Goal: Information Seeking & Learning: Learn about a topic

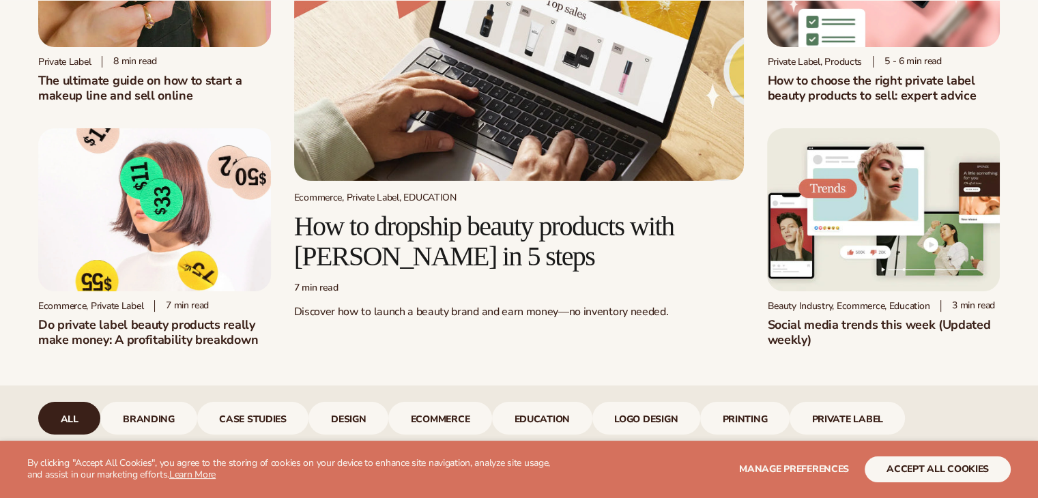
scroll to position [205, 0]
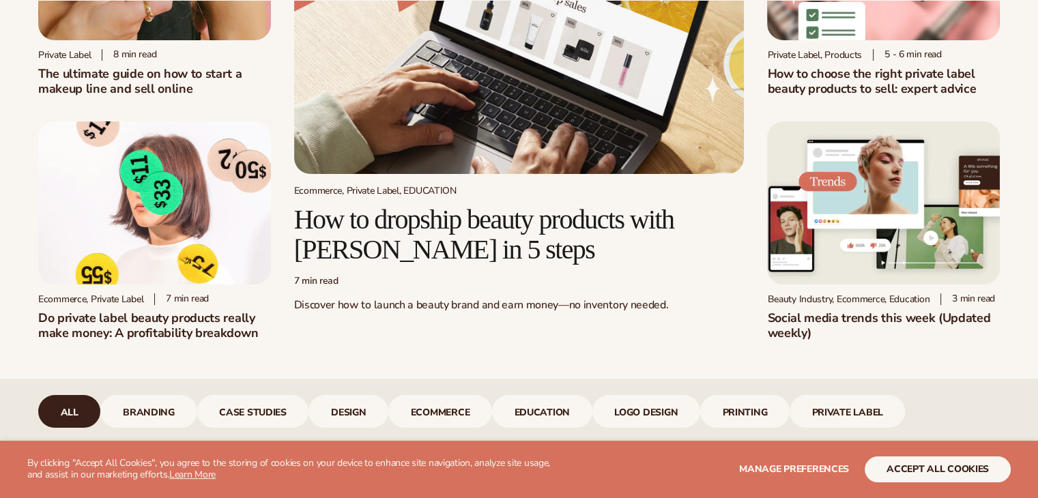
click at [172, 323] on h2 "Do private label beauty products really make money: A profitability breakdown" at bounding box center [154, 326] width 233 height 30
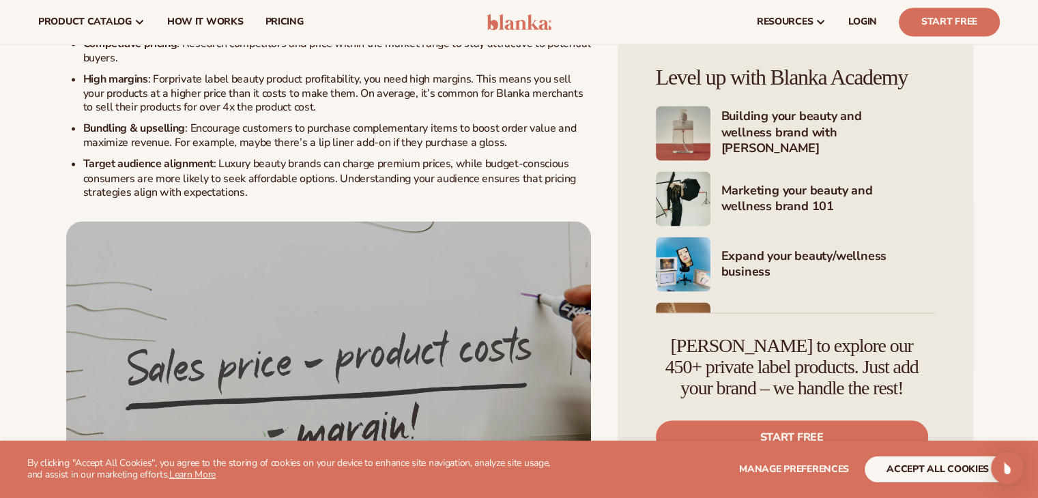
scroll to position [2253, 0]
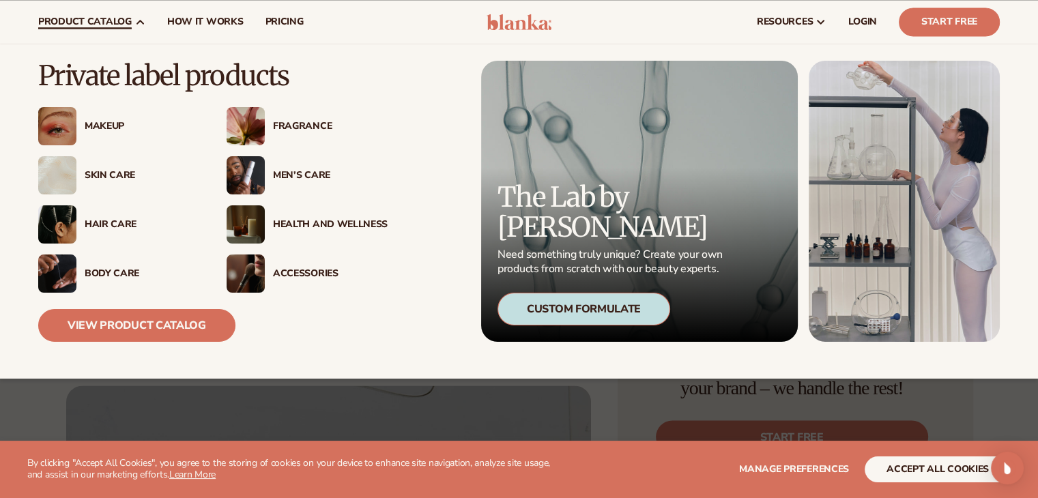
click at [268, 135] on div "Fragrance" at bounding box center [307, 126] width 161 height 38
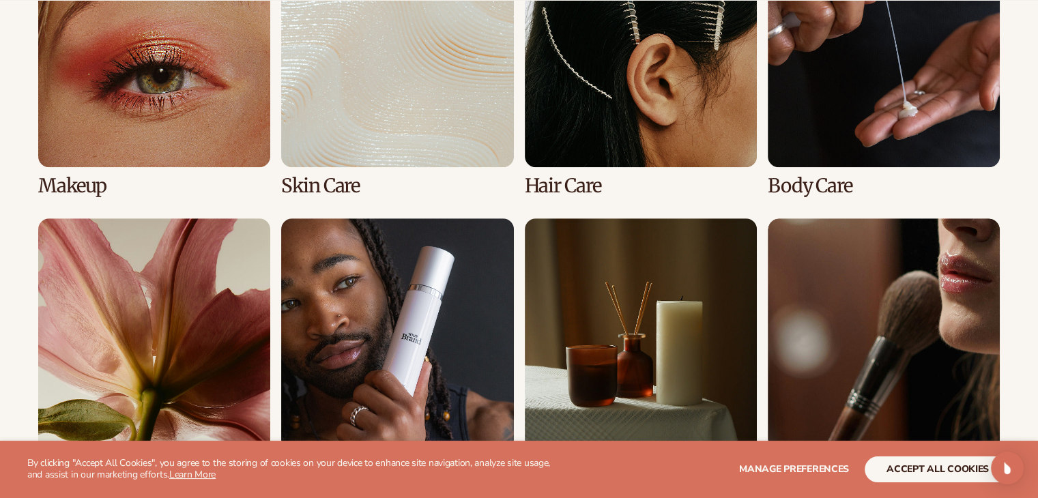
scroll to position [1161, 0]
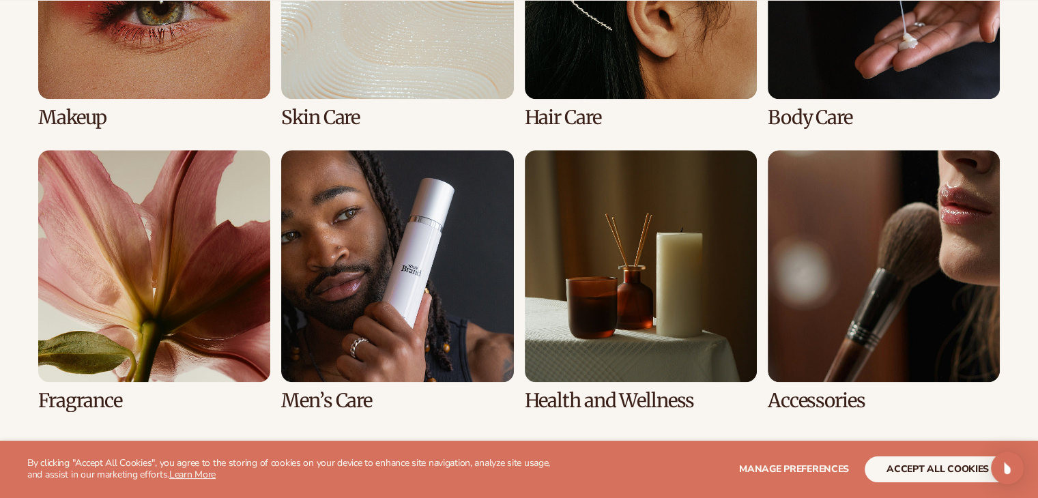
click at [169, 286] on link "5 / 8" at bounding box center [154, 280] width 232 height 261
click at [910, 474] on button "accept all cookies" at bounding box center [938, 470] width 146 height 26
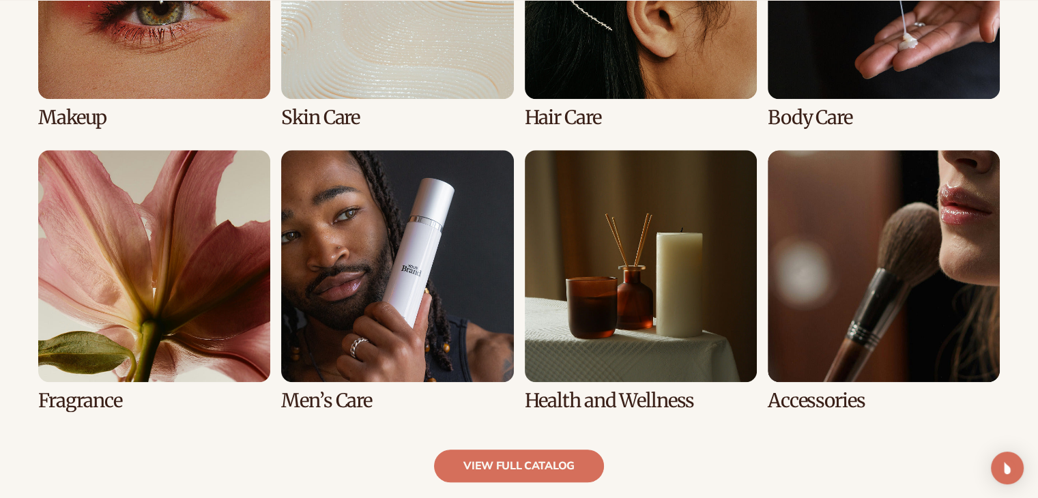
click at [173, 350] on link "5 / 8" at bounding box center [154, 280] width 232 height 261
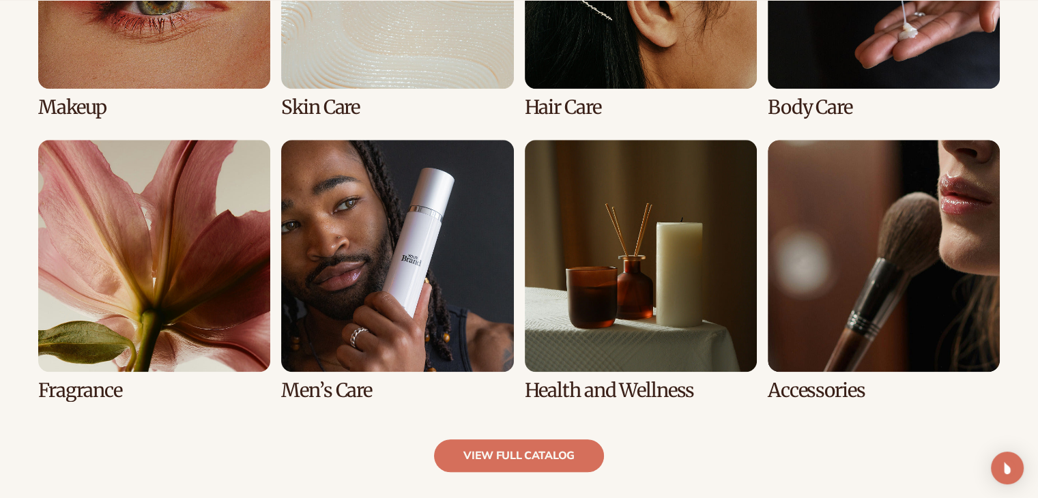
scroll to position [1199, 0]
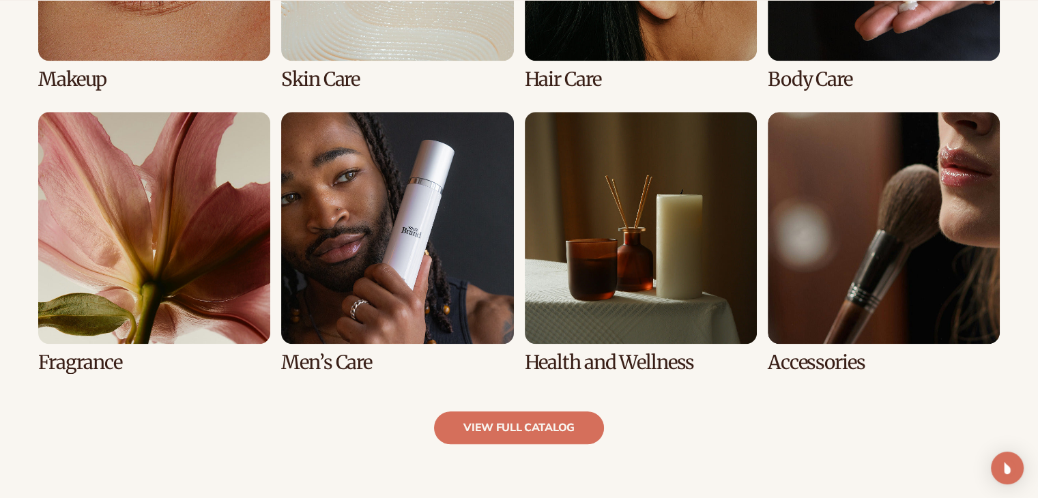
drag, startPoint x: 81, startPoint y: 360, endPoint x: 117, endPoint y: 348, distance: 38.7
click at [81, 359] on link "5 / 8" at bounding box center [154, 242] width 232 height 261
click at [149, 237] on link "5 / 8" at bounding box center [154, 242] width 232 height 261
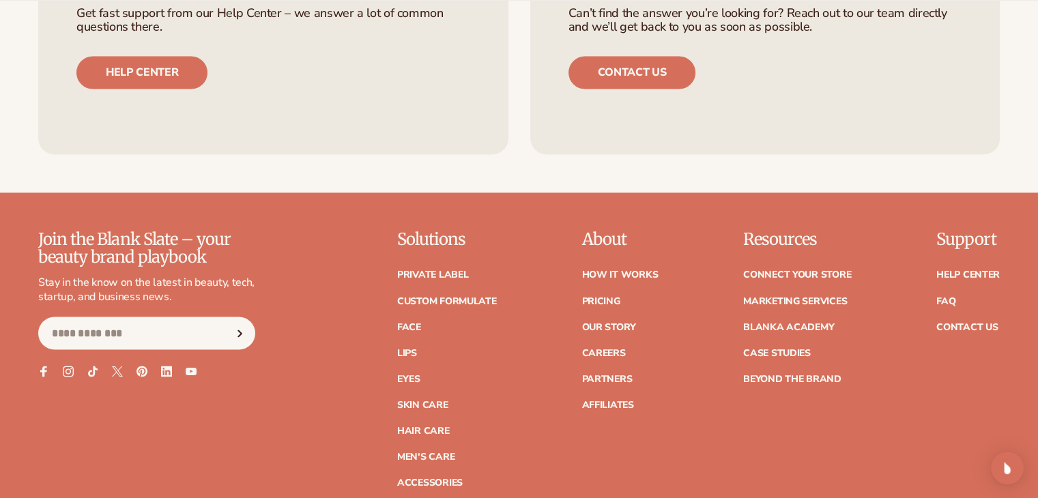
scroll to position [2381, 0]
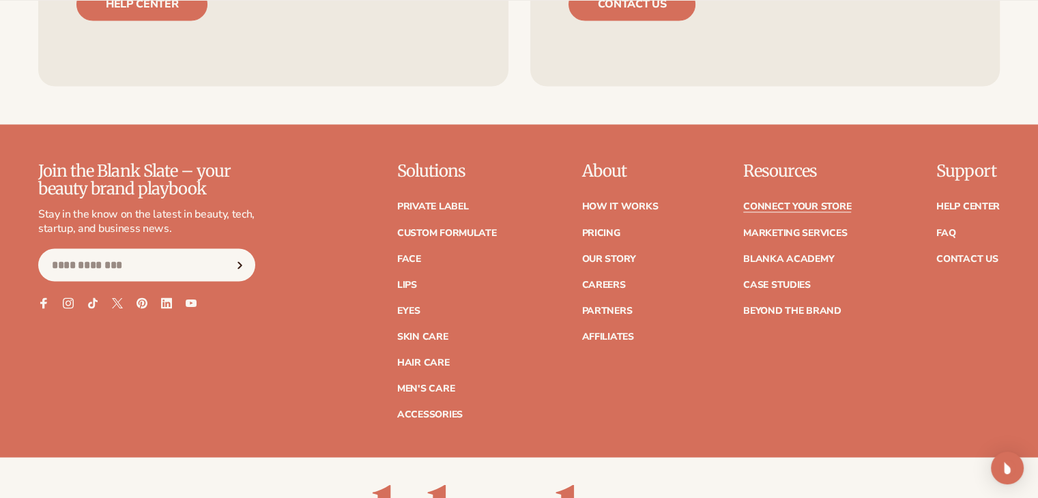
click at [781, 211] on link "Connect your store" at bounding box center [798, 207] width 108 height 10
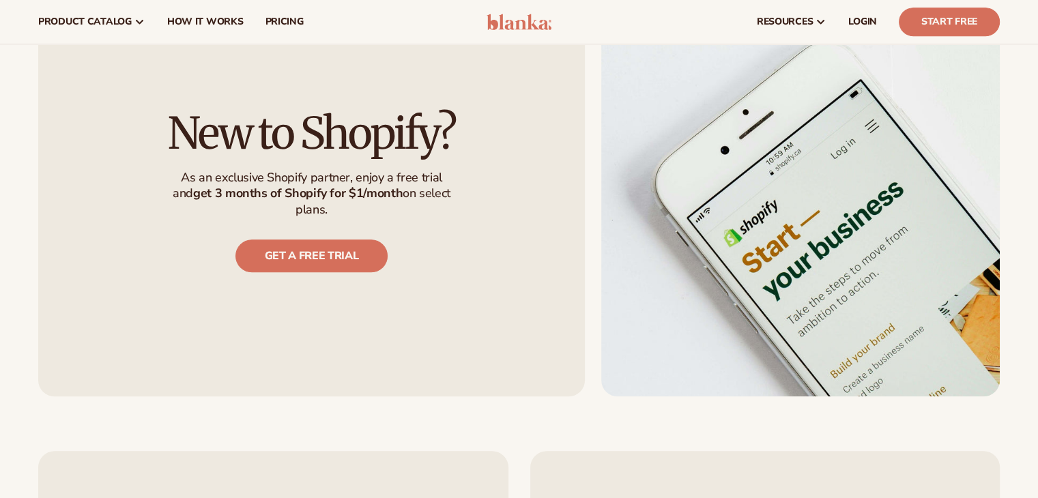
scroll to position [1090, 0]
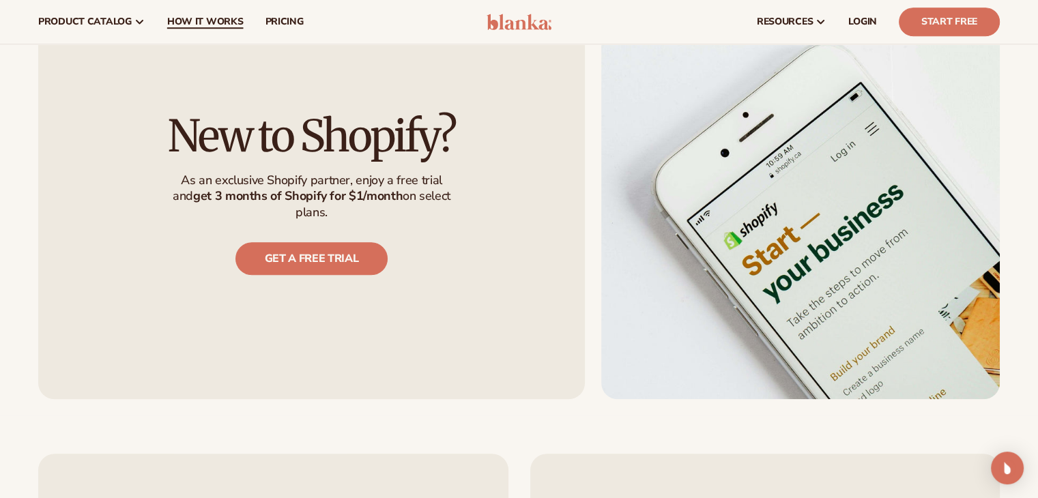
click at [212, 25] on span "How It Works" at bounding box center [205, 21] width 76 height 11
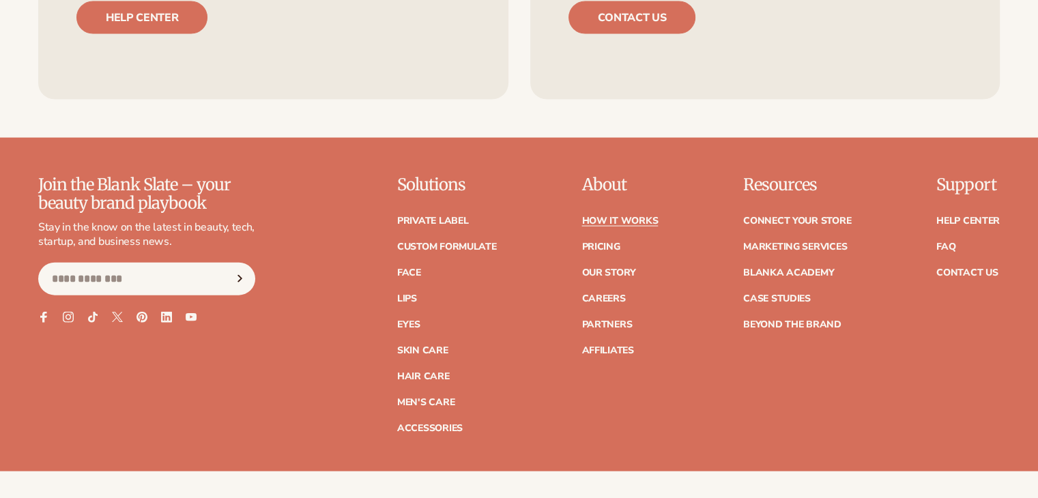
scroll to position [3064, 0]
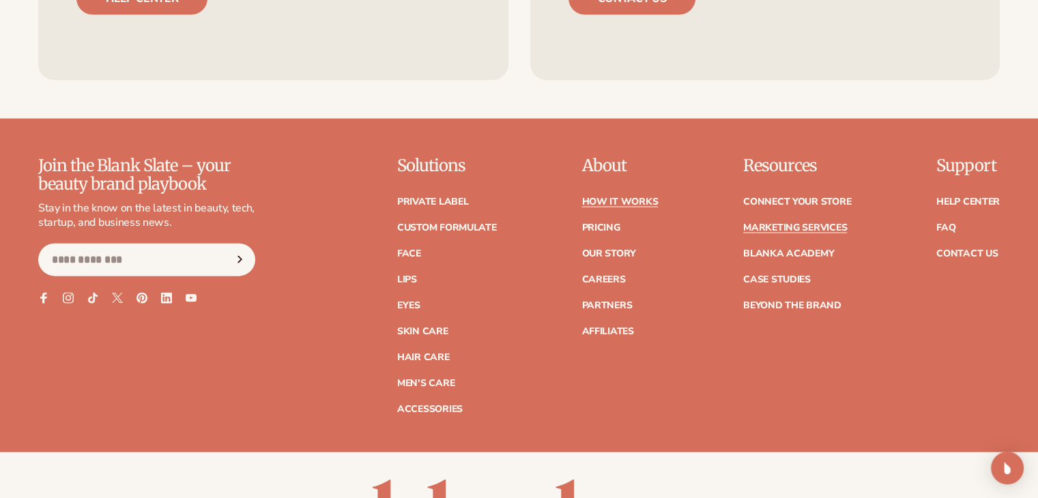
click at [798, 223] on link "Marketing services" at bounding box center [796, 228] width 104 height 10
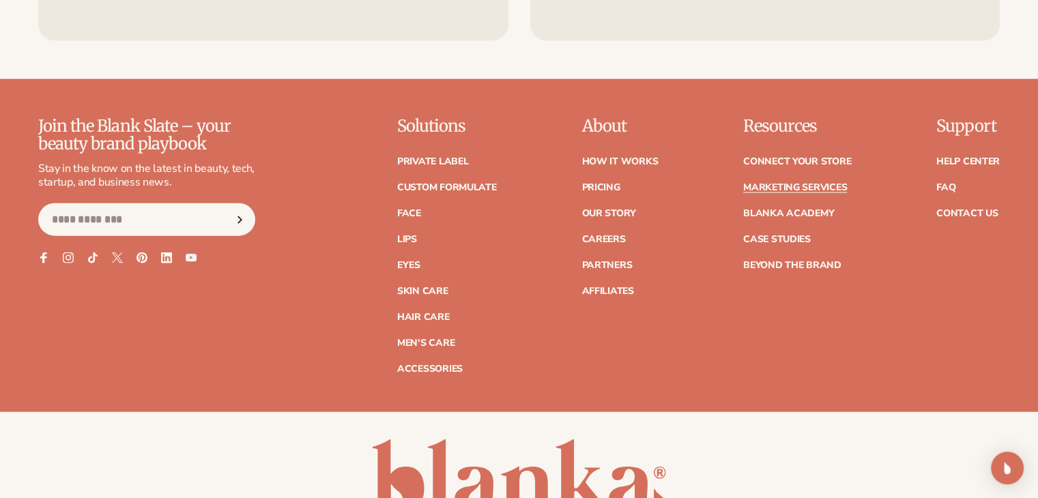
scroll to position [3265, 0]
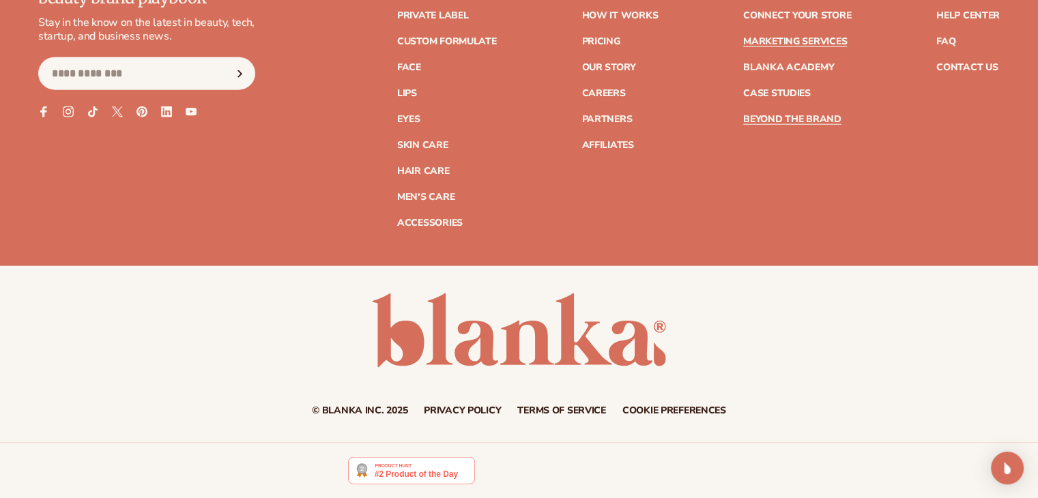
click at [772, 121] on link "Beyond the brand" at bounding box center [793, 120] width 98 height 10
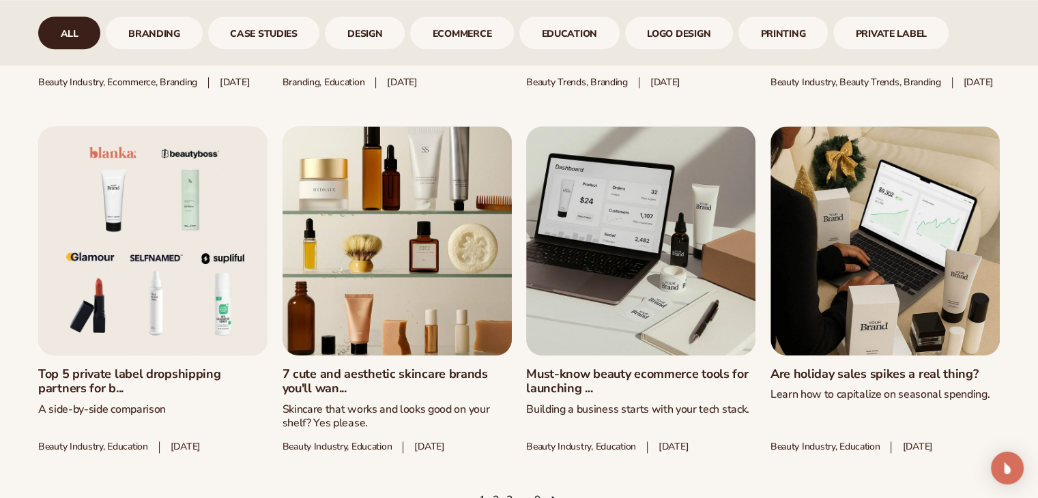
scroll to position [1775, 0]
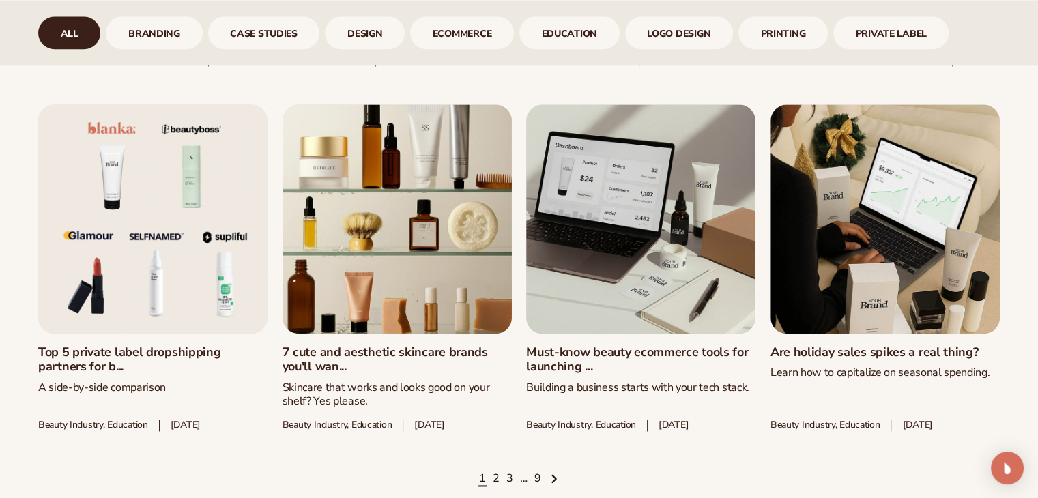
click at [144, 375] on link "Top 5 private label dropshipping partners for b..." at bounding box center [152, 359] width 229 height 29
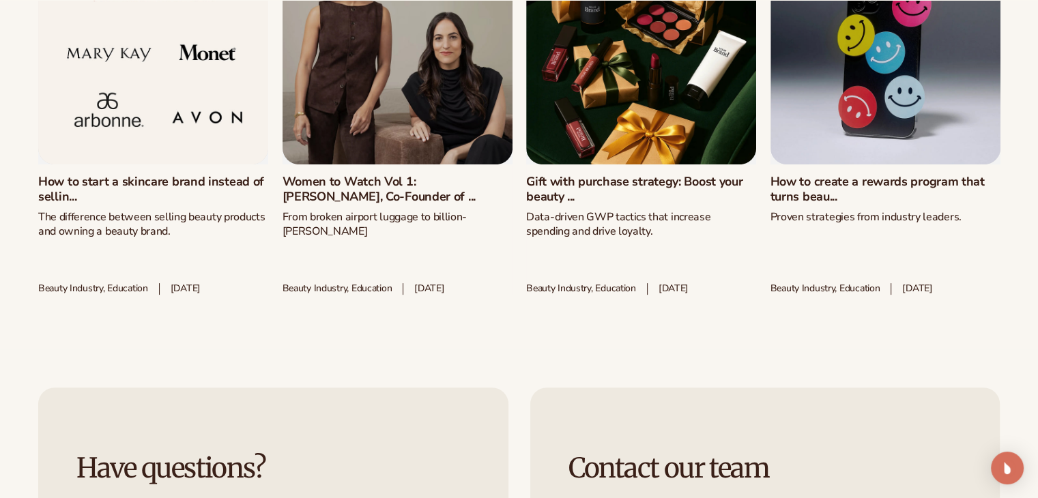
scroll to position [5735, 0]
